Goal: Information Seeking & Learning: Learn about a topic

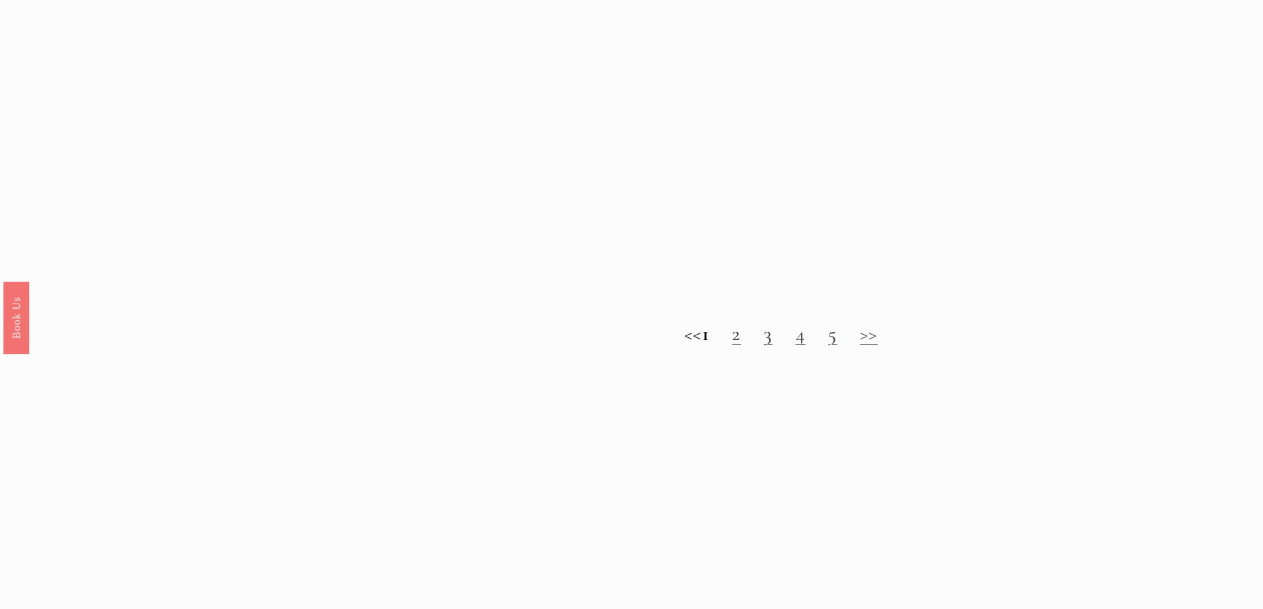
scroll to position [1591, 0]
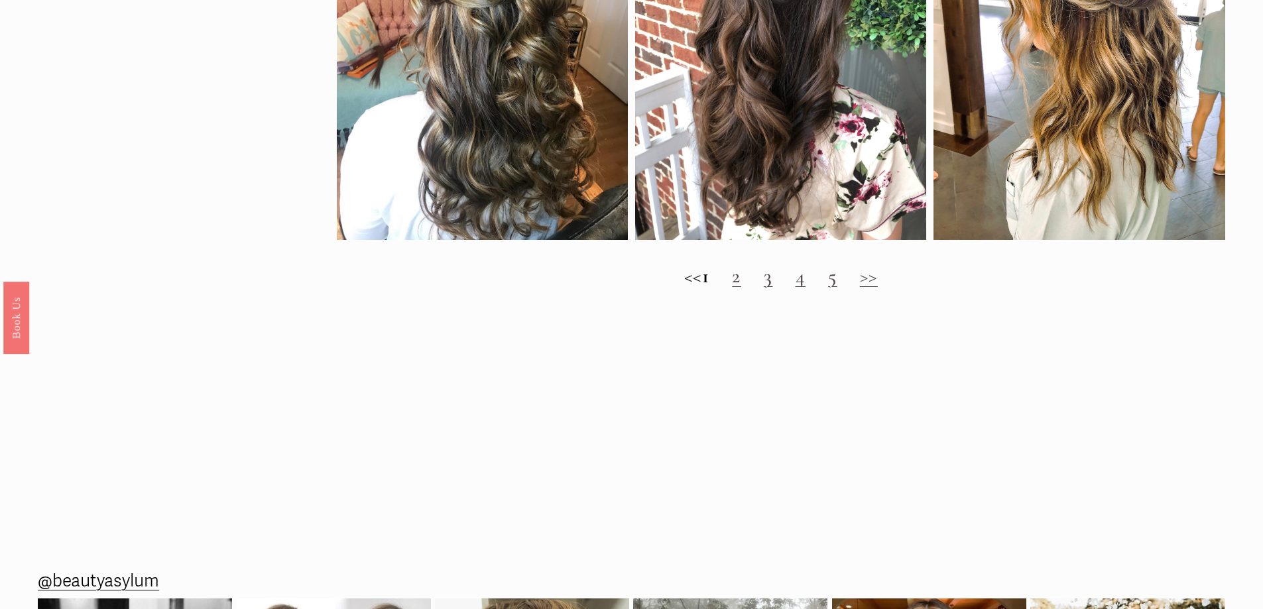
click at [741, 288] on link "2" at bounding box center [736, 276] width 9 height 25
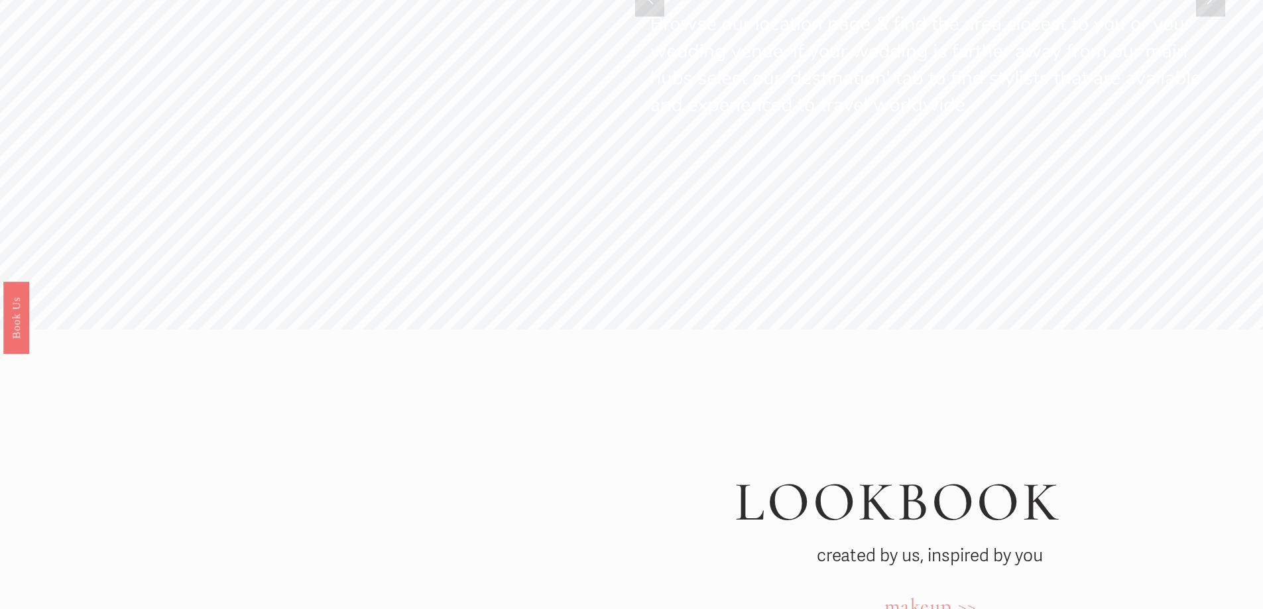
scroll to position [4575, 0]
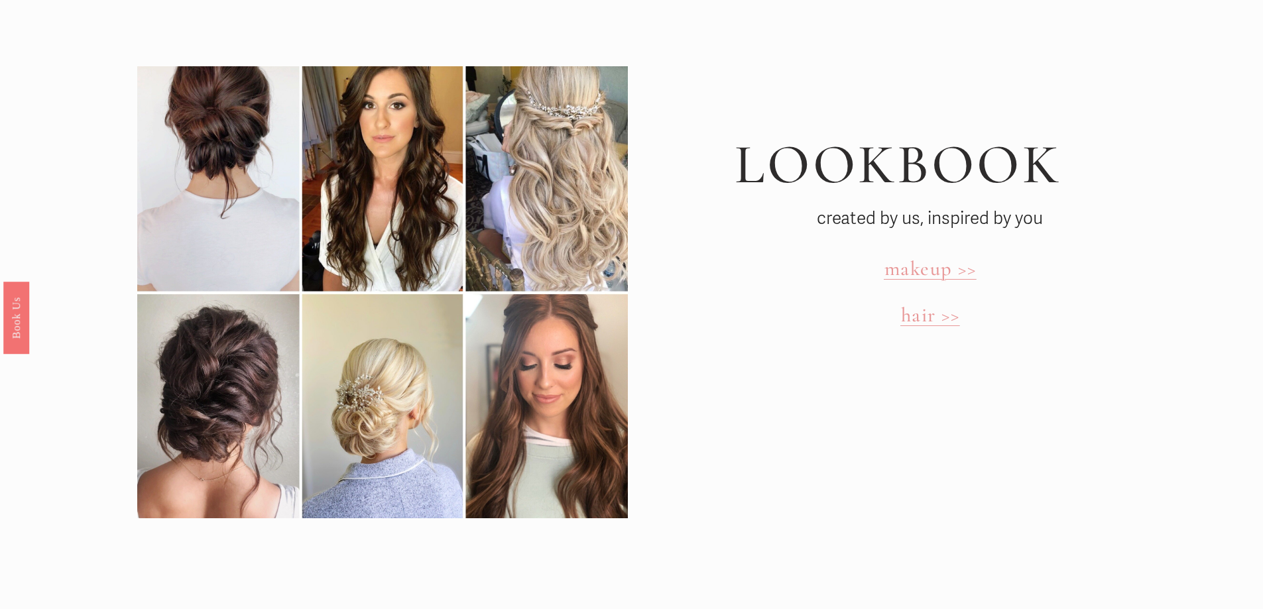
click at [914, 303] on span "hair >>" at bounding box center [930, 315] width 59 height 25
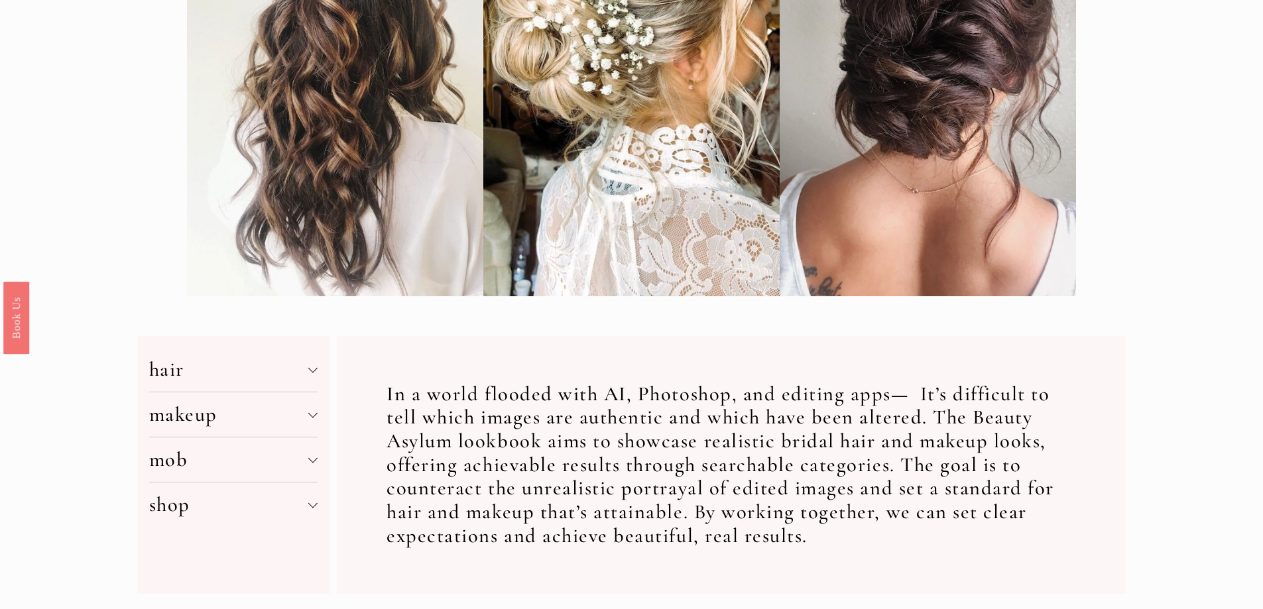
scroll to position [464, 0]
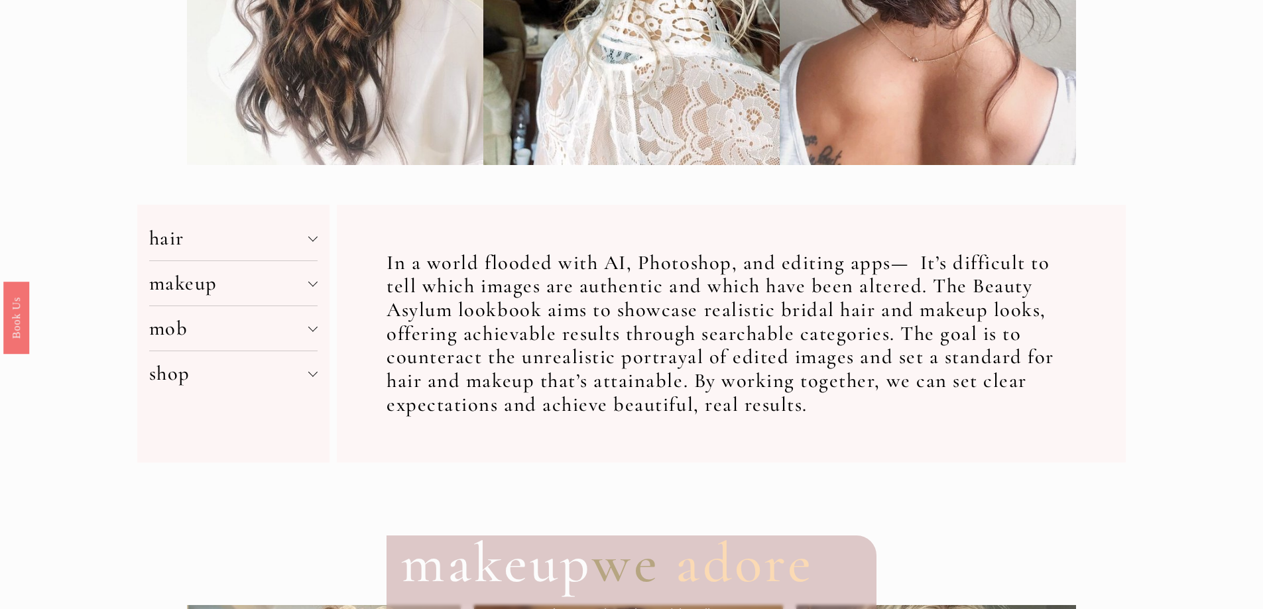
click at [308, 243] on span "hair" at bounding box center [229, 238] width 160 height 25
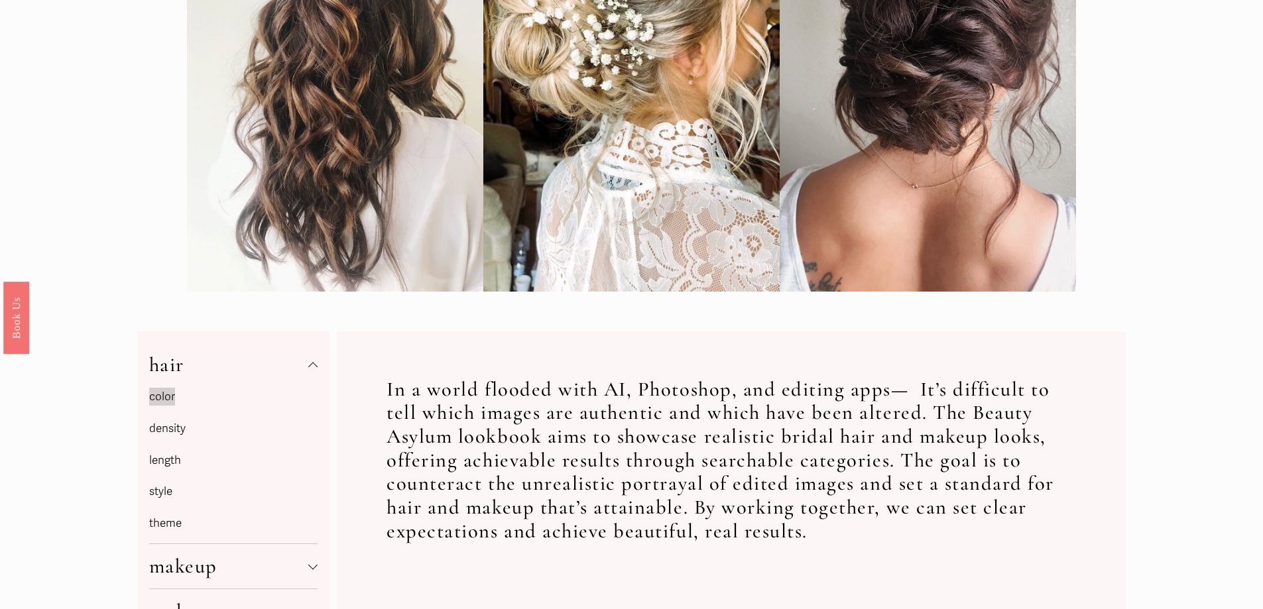
scroll to position [332, 0]
